Goal: Transaction & Acquisition: Subscribe to service/newsletter

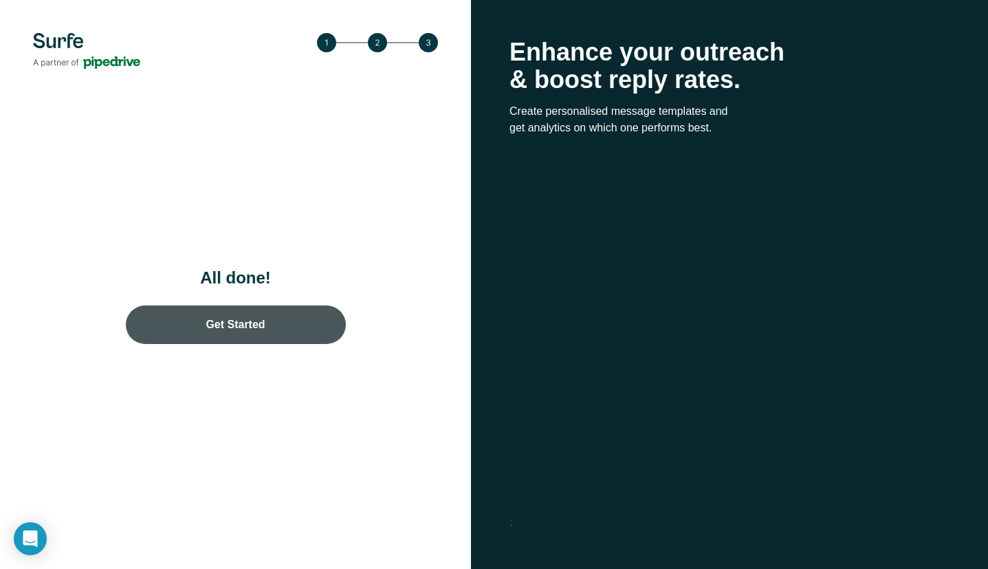
click at [248, 320] on link "Get Started" at bounding box center [236, 324] width 220 height 38
